Goal: Find specific page/section: Find specific page/section

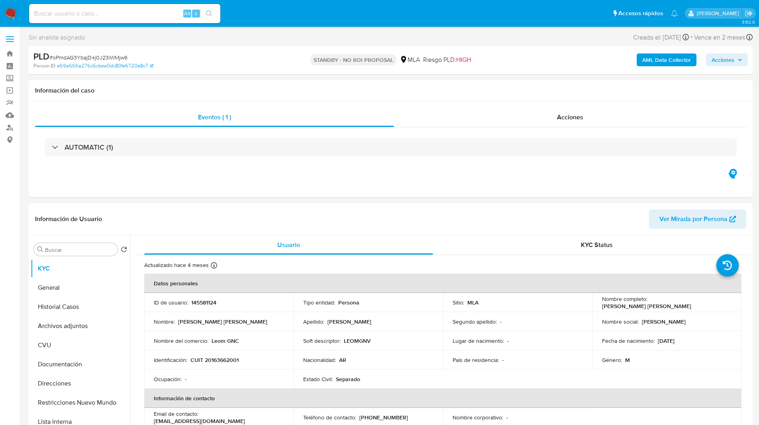
select select "10"
click at [134, 13] on input at bounding box center [124, 13] width 191 height 10
paste input "OZ4uOVXtzqA5hTII6BkhHp4x"
type input "OZ4uOVXtzqA5hTII6BkhHp4x"
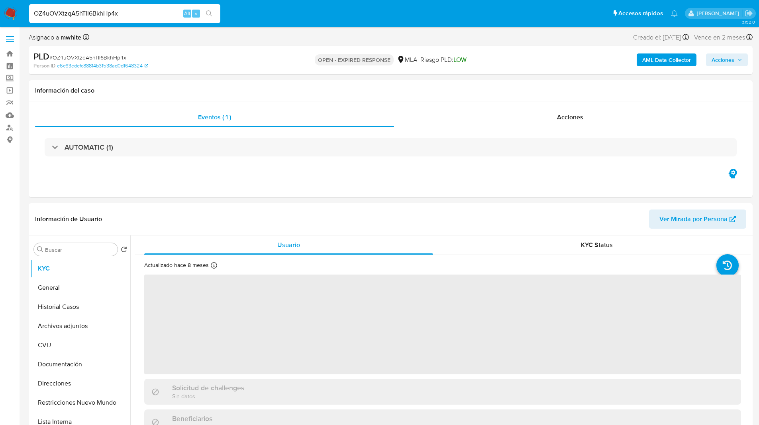
select select "10"
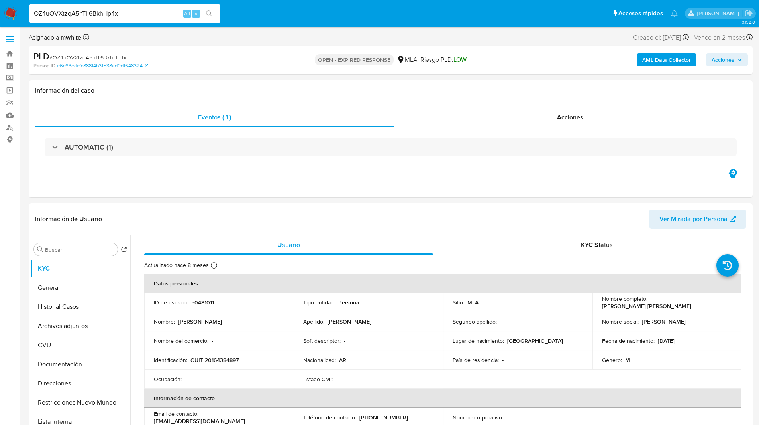
click at [247, 18] on ul "Pausado Ver notificaciones OZ4uOVXtzqA5hTII6BkhHp4x Alt s Accesos rápidos Presi…" at bounding box center [353, 13] width 657 height 20
click at [283, 18] on ul "Pausado Ver notificaciones OZ4uOVXtzqA5hTII6BkhHp4x Alt s Accesos rápidos Presi…" at bounding box center [353, 13] width 657 height 20
click at [271, 18] on ul "Pausado Ver notificaciones OZ4uOVXtzqA5hTII6BkhHp4x Alt s Accesos rápidos Presi…" at bounding box center [353, 13] width 657 height 20
click at [297, 17] on ul "Pausado Ver notificaciones OZ4uOVXtzqA5hTII6BkhHp4x Alt s Accesos rápidos Presi…" at bounding box center [353, 13] width 657 height 20
click at [300, 17] on ul "Pausado Ver notificaciones OZ4uOVXtzqA5hTII6BkhHp4x Alt s Accesos rápidos Presi…" at bounding box center [353, 13] width 657 height 20
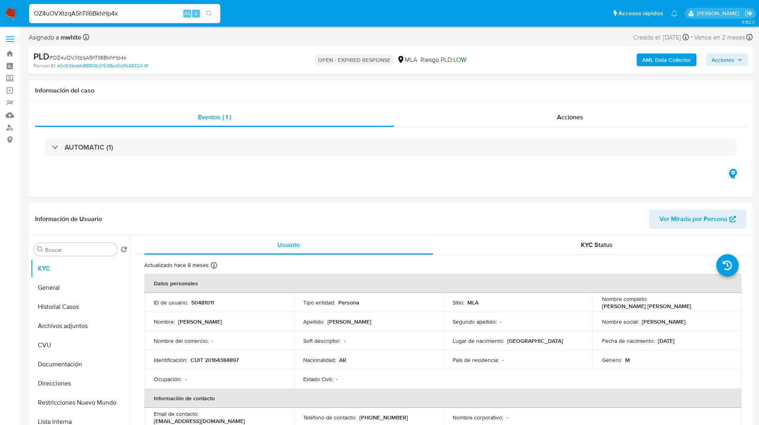
click at [241, 3] on ul "Pausado Ver notificaciones OZ4uOVXtzqA5hTII6BkhHp4x Alt s Accesos rápidos Presi…" at bounding box center [353, 13] width 657 height 20
